Goal: Complete application form: Complete application form

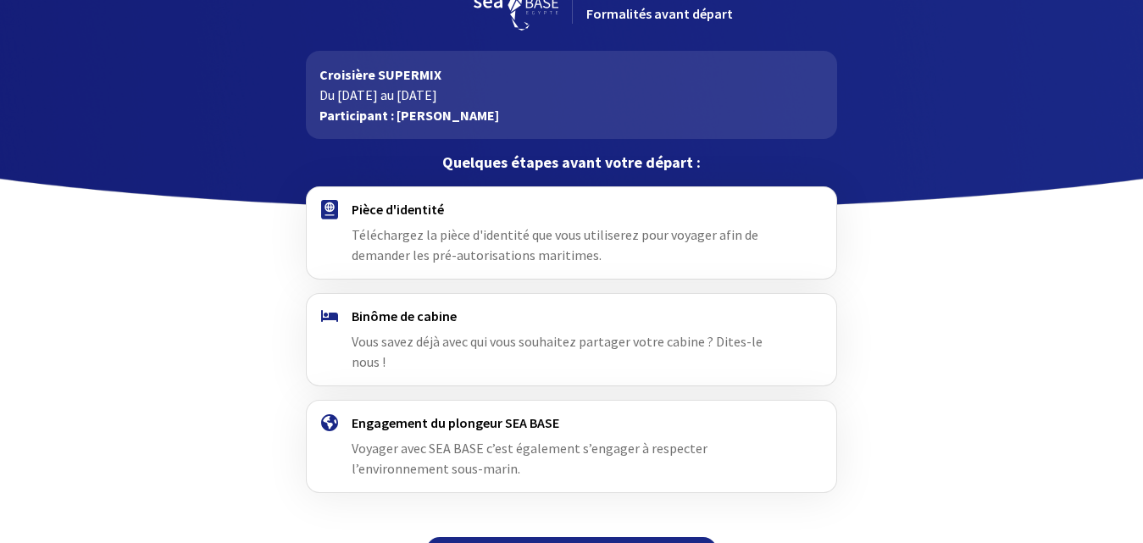
scroll to position [69, 0]
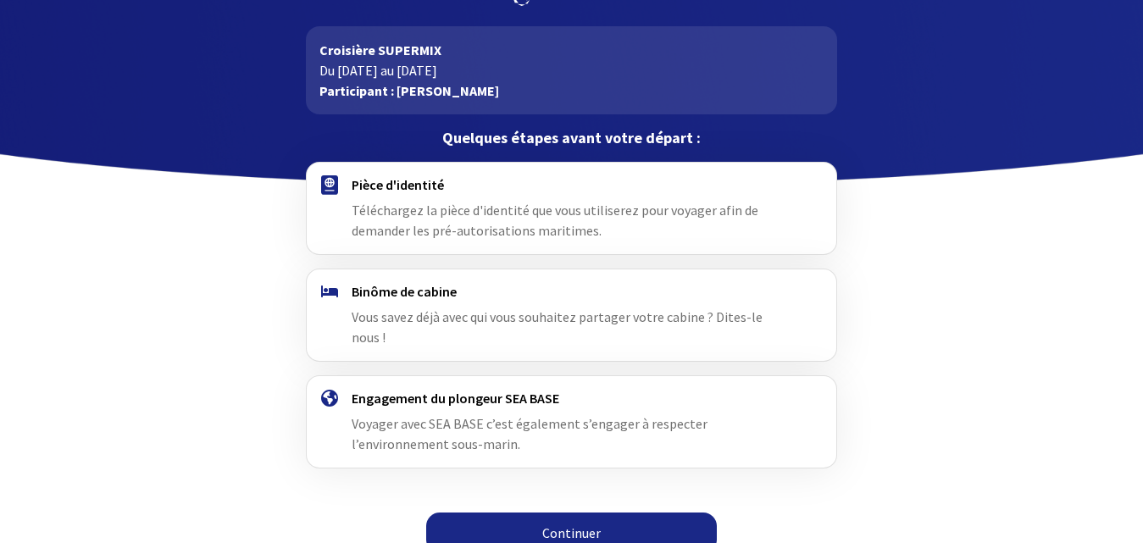
click at [573, 512] on link "Continuer" at bounding box center [571, 532] width 291 height 41
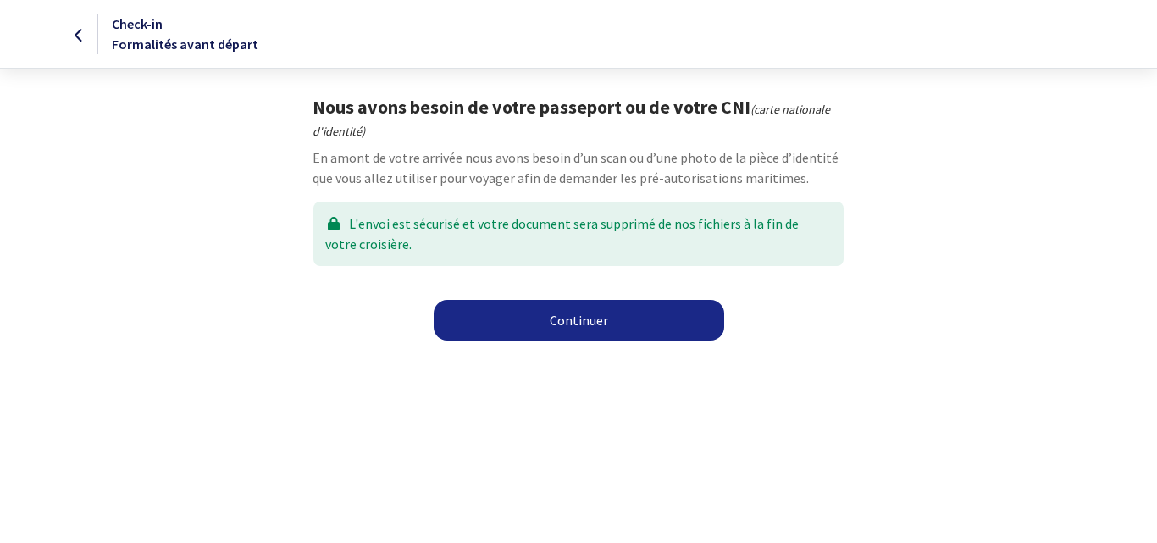
click at [578, 319] on link "Continuer" at bounding box center [579, 320] width 291 height 41
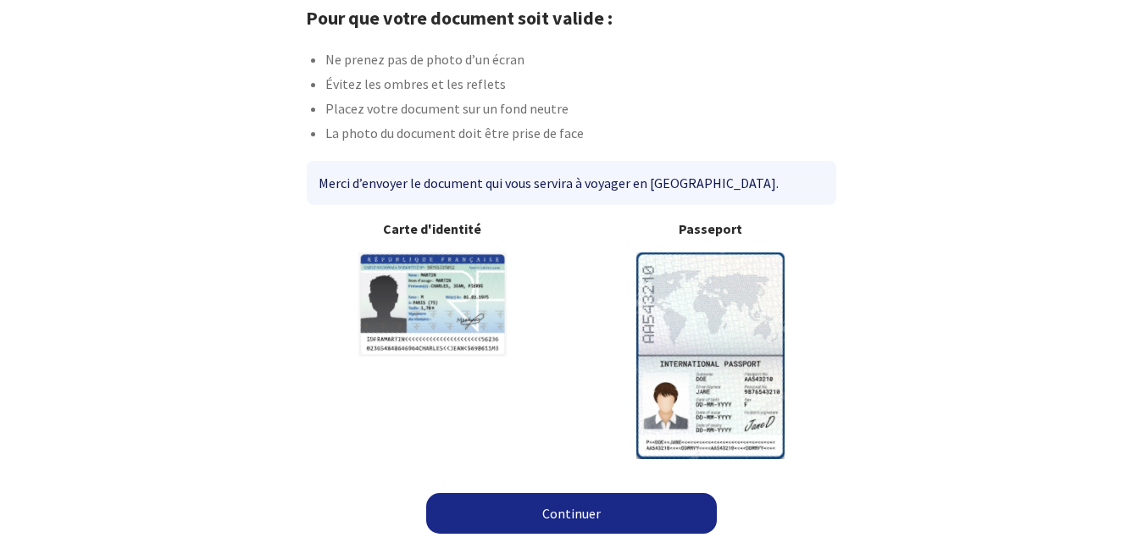
scroll to position [90, 0]
click at [569, 508] on link "Continuer" at bounding box center [571, 512] width 291 height 41
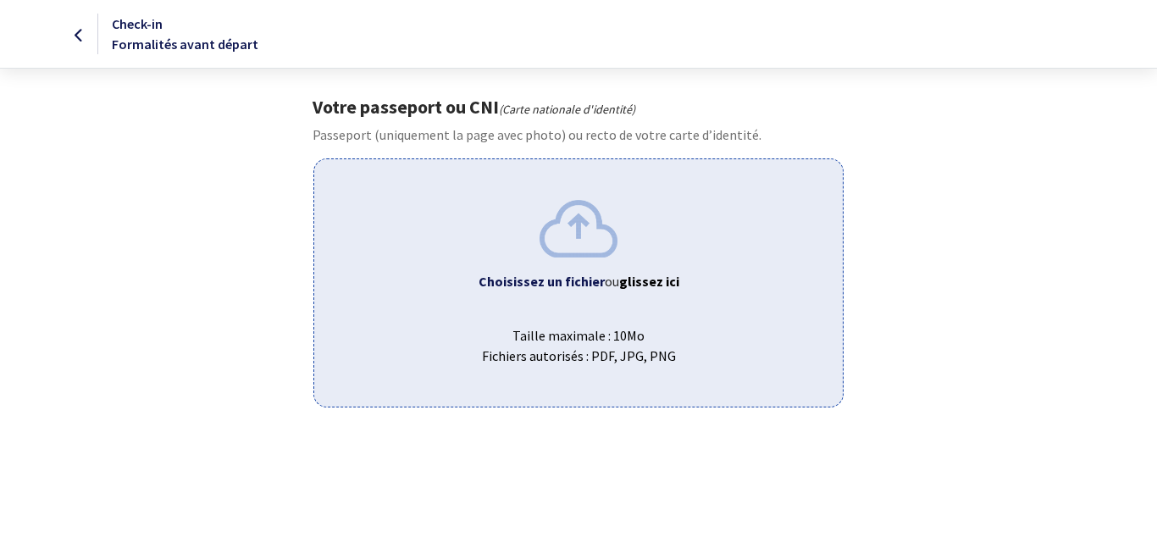
click at [557, 280] on b "Choisissez un fichier" at bounding box center [542, 281] width 126 height 17
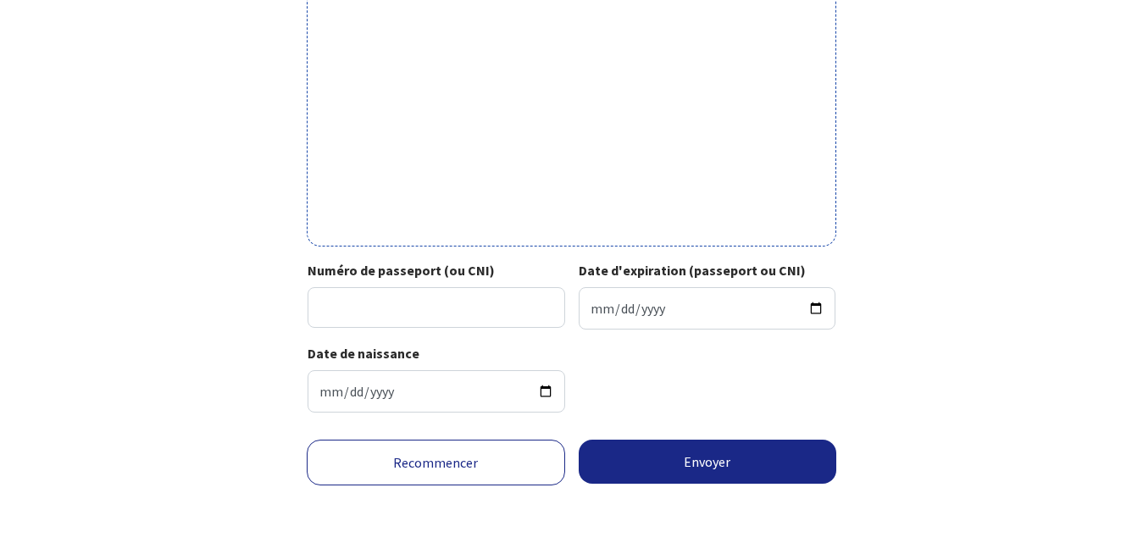
scroll to position [600, 0]
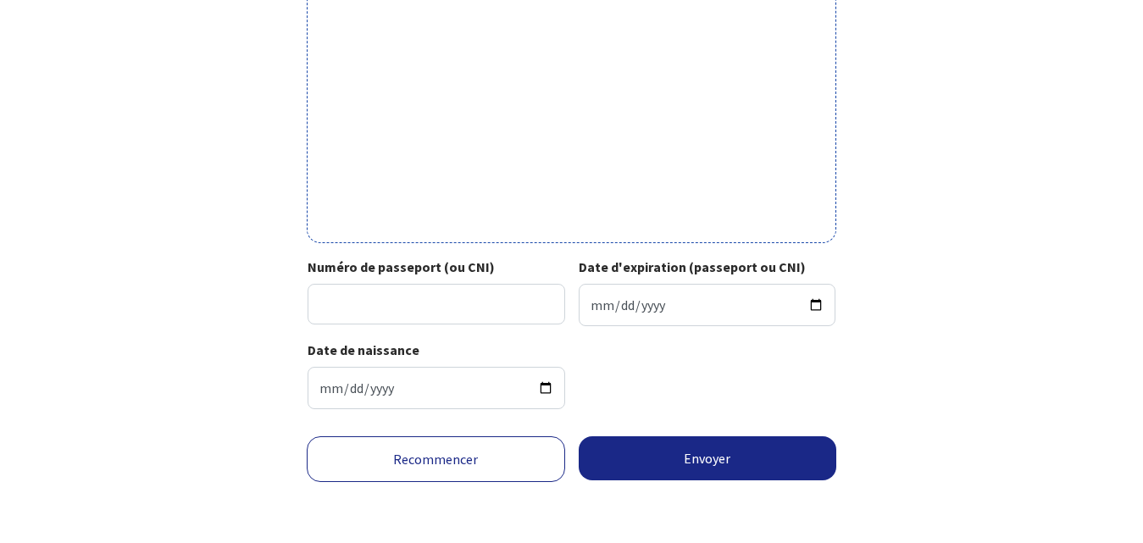
click at [442, 464] on link "Recommencer" at bounding box center [436, 459] width 258 height 46
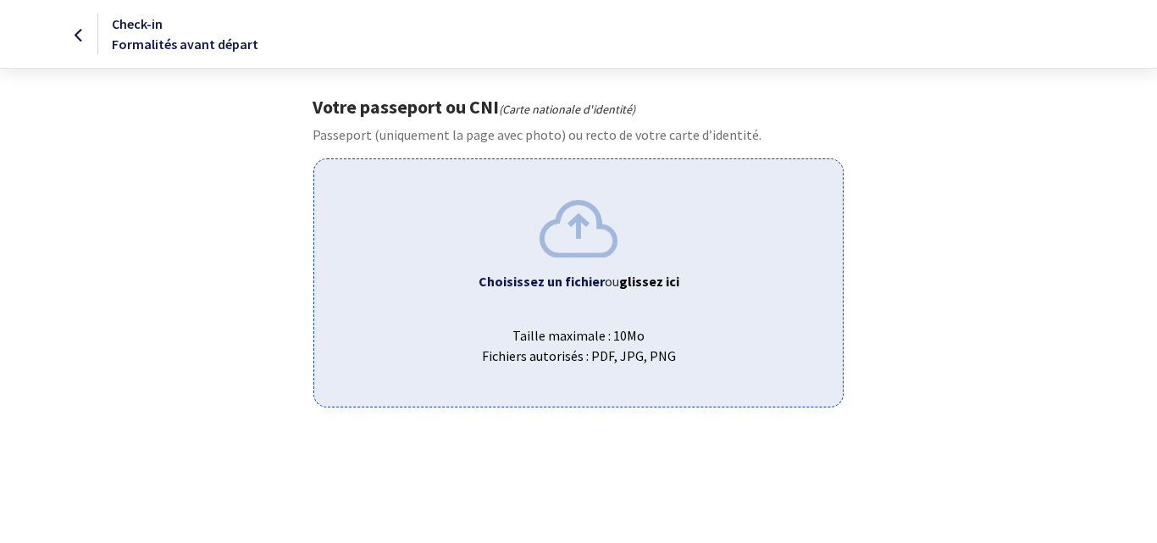
click at [549, 280] on b "Choisissez un fichier" at bounding box center [542, 281] width 126 height 17
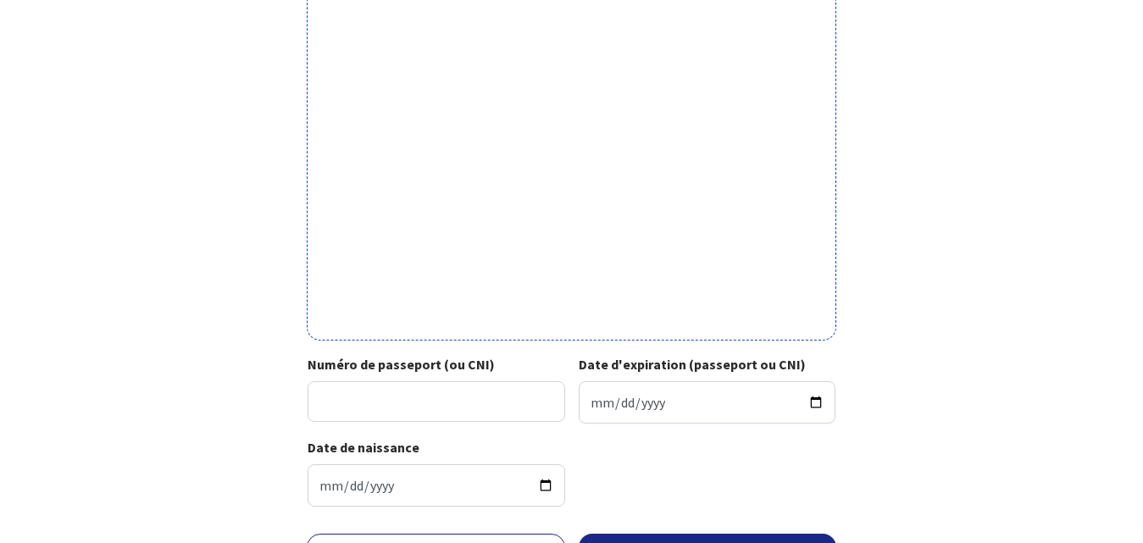
scroll to position [600, 0]
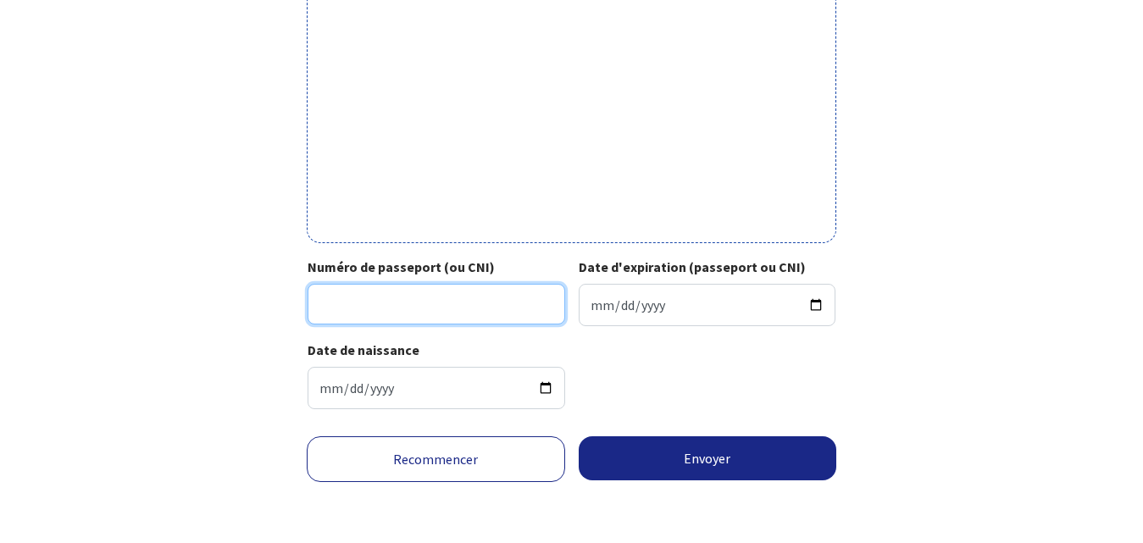
click at [515, 290] on input "Numéro de passeport (ou CNI)" at bounding box center [436, 304] width 258 height 41
type input "24HE38964"
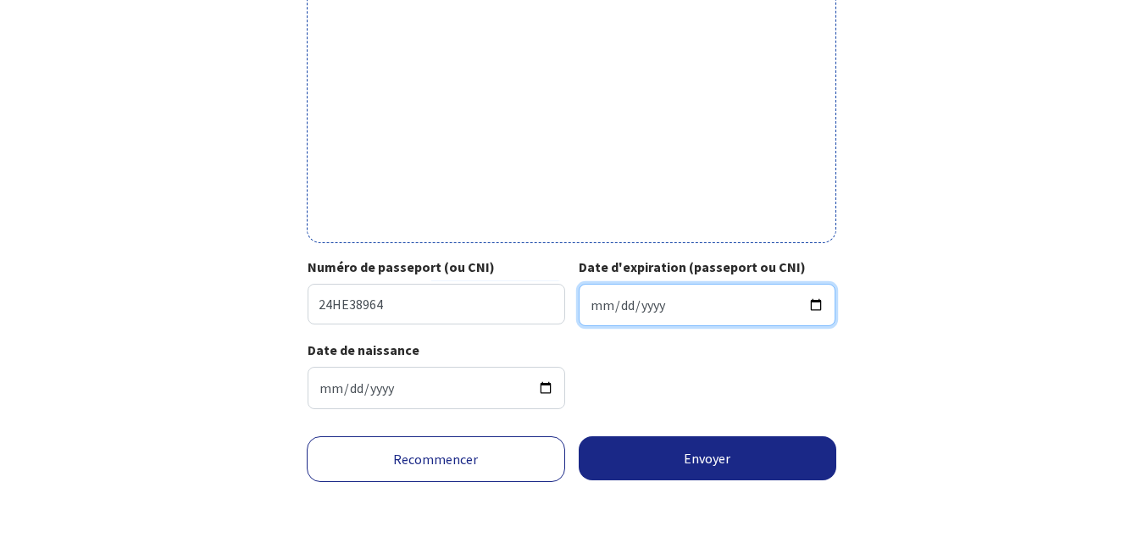
click at [673, 301] on input "Date d'expiration (passeport ou CNI)" at bounding box center [708, 305] width 258 height 42
type input "2034-09-12"
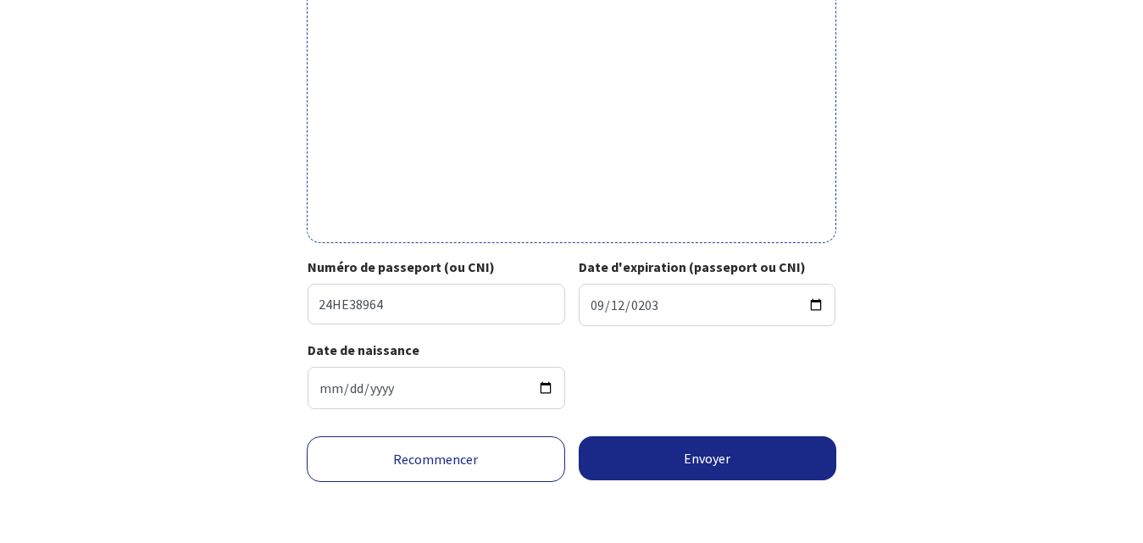
click at [647, 397] on div "Date de naissance 1965-09-18" at bounding box center [571, 381] width 528 height 83
click at [704, 459] on button "Envoyer" at bounding box center [708, 458] width 258 height 44
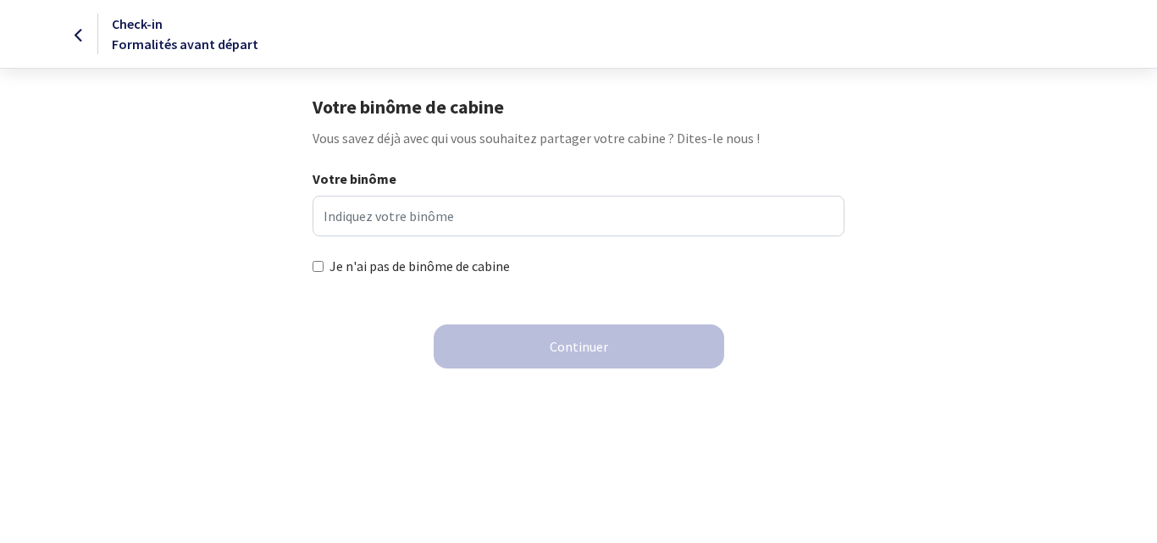
click at [321, 263] on input "Je n'ai pas de binôme de cabine" at bounding box center [318, 266] width 11 height 11
checkbox input "true"
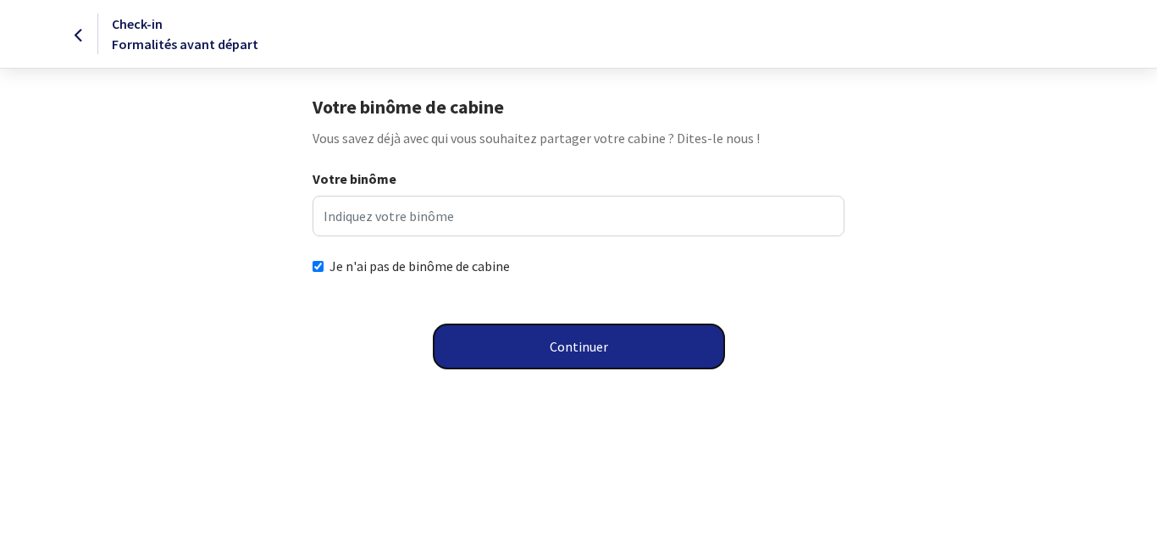
click at [564, 348] on button "Continuer" at bounding box center [579, 346] width 291 height 44
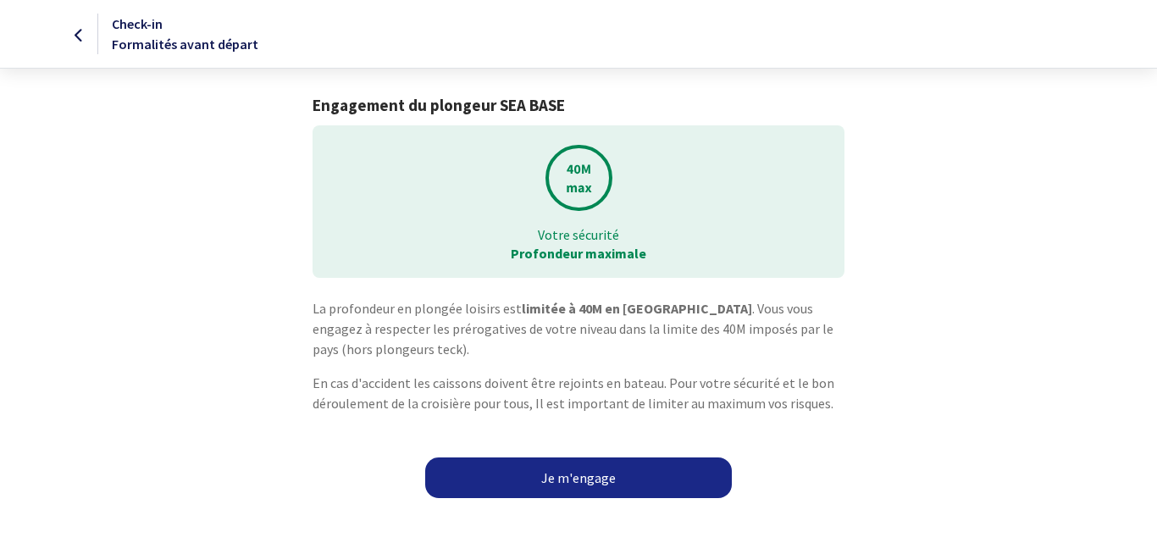
click at [606, 479] on link "Je m'engage" at bounding box center [578, 477] width 307 height 41
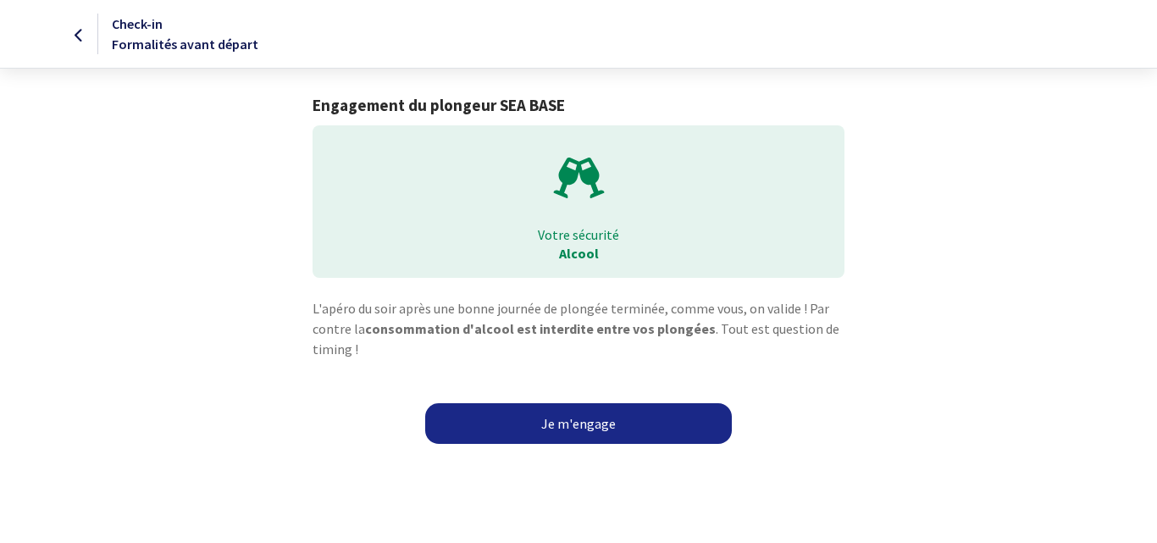
click at [595, 425] on link "Je m'engage" at bounding box center [578, 423] width 307 height 41
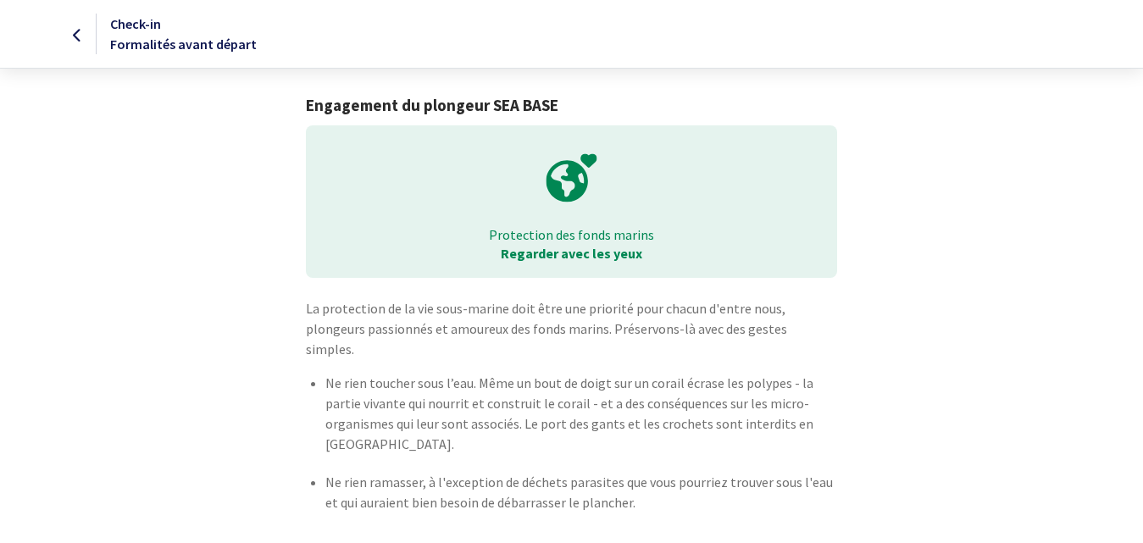
scroll to position [62, 0]
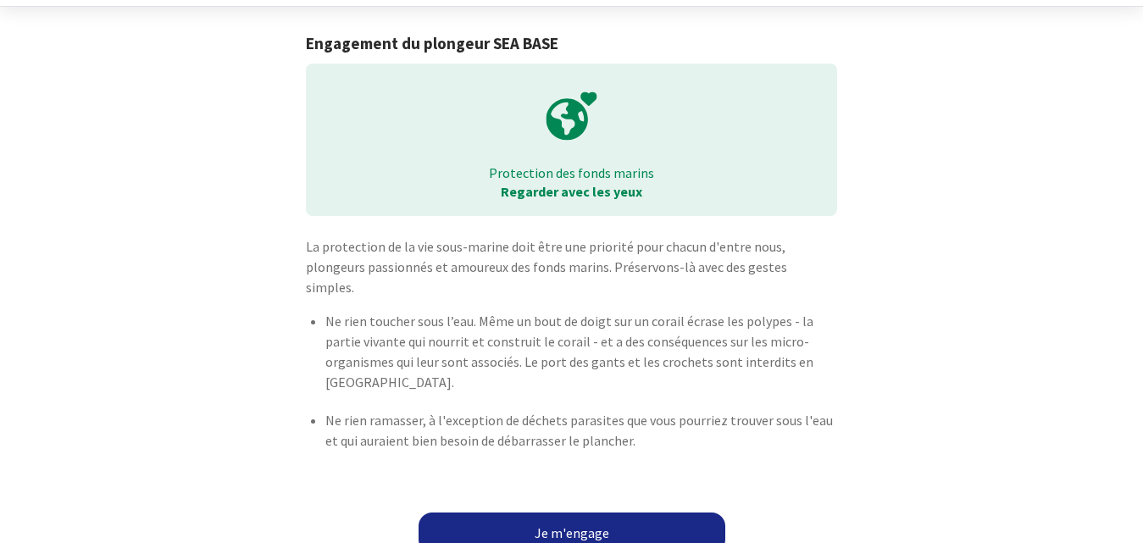
click at [590, 512] on link "Je m'engage" at bounding box center [571, 532] width 307 height 41
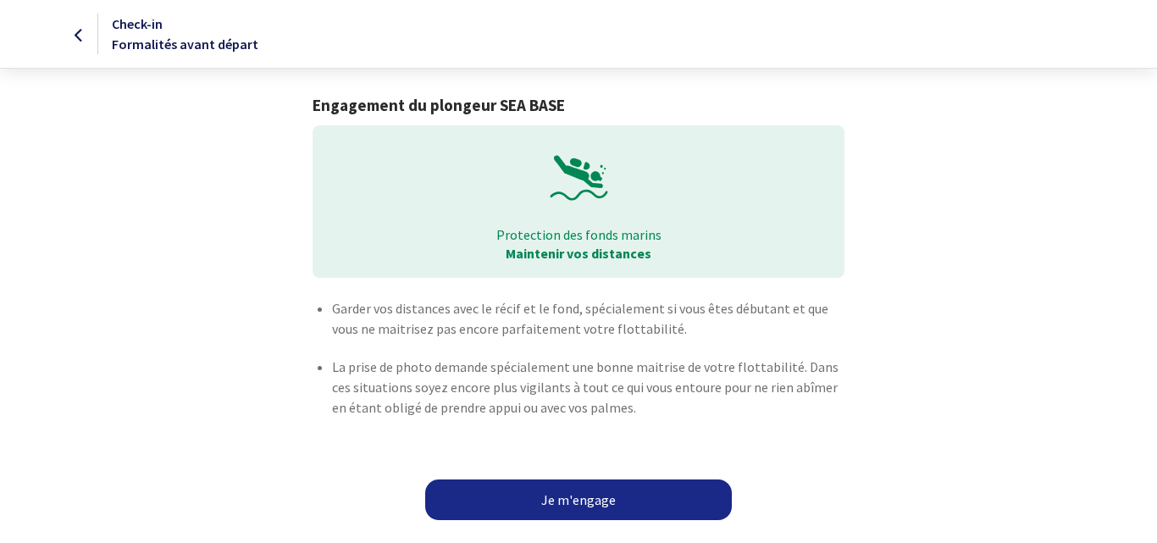
click at [583, 495] on link "Je m'engage" at bounding box center [578, 499] width 307 height 41
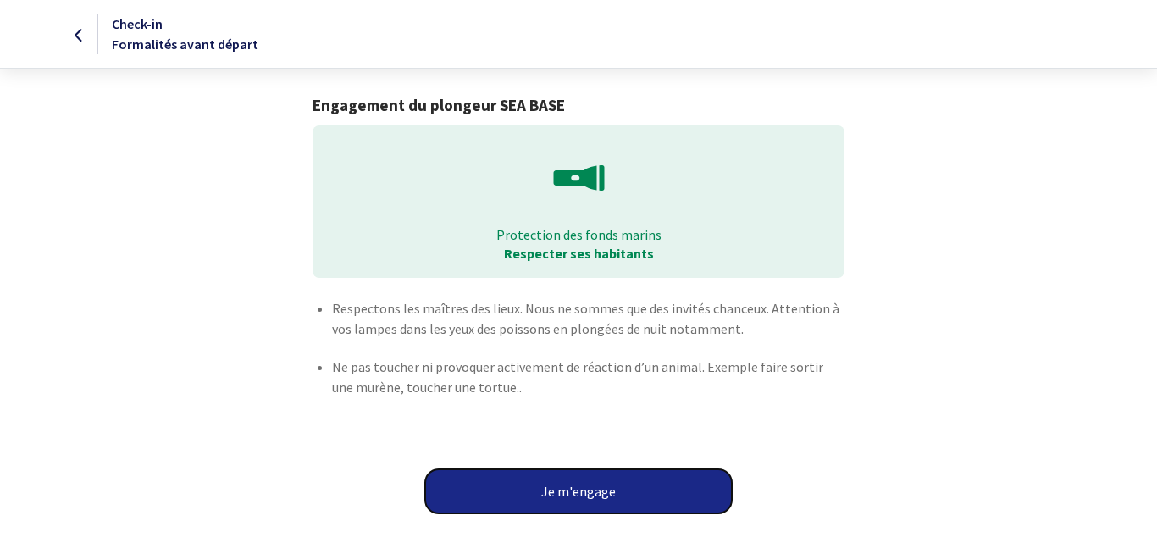
click at [585, 489] on button "Je m'engage" at bounding box center [578, 491] width 307 height 44
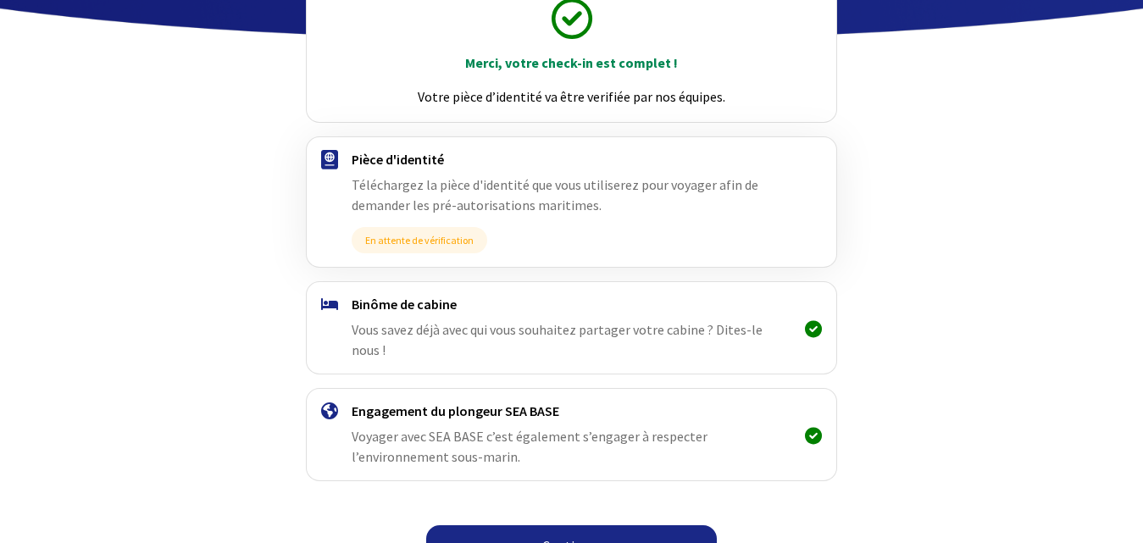
scroll to position [227, 0]
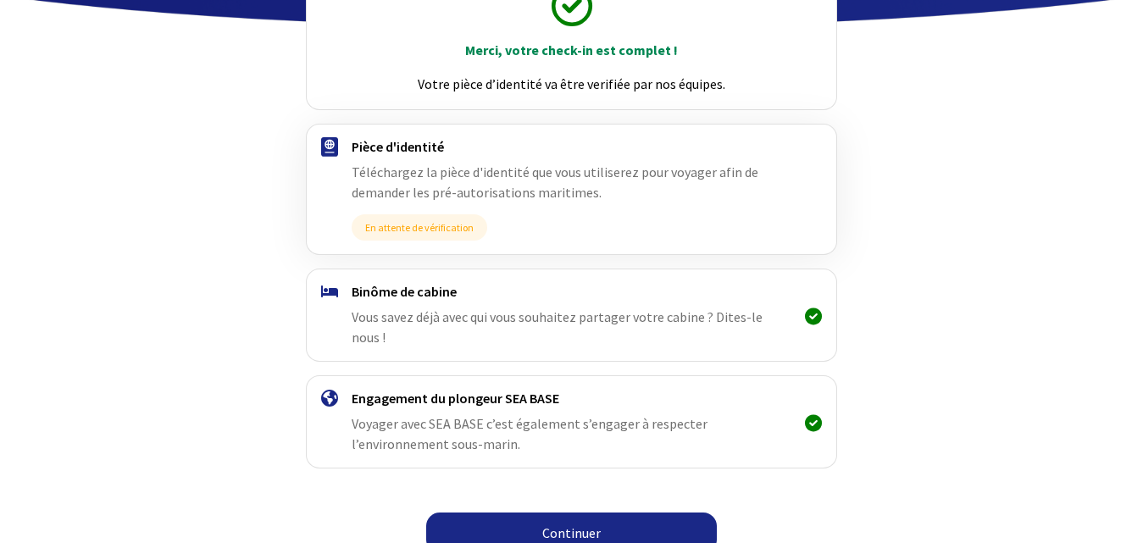
click at [572, 512] on link "Continuer" at bounding box center [571, 532] width 291 height 41
